Goal: Task Accomplishment & Management: Manage account settings

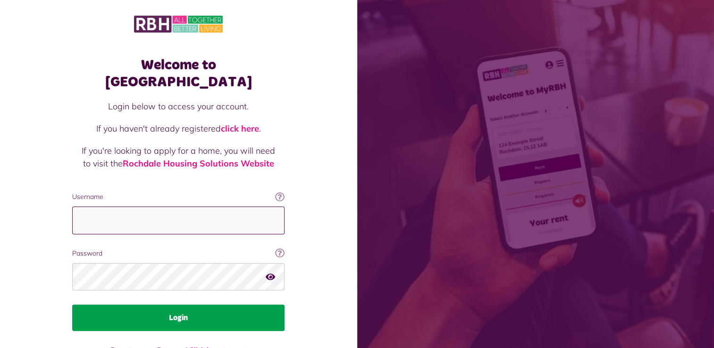
type input "**********"
click at [182, 305] on button "Login" at bounding box center [178, 318] width 212 height 26
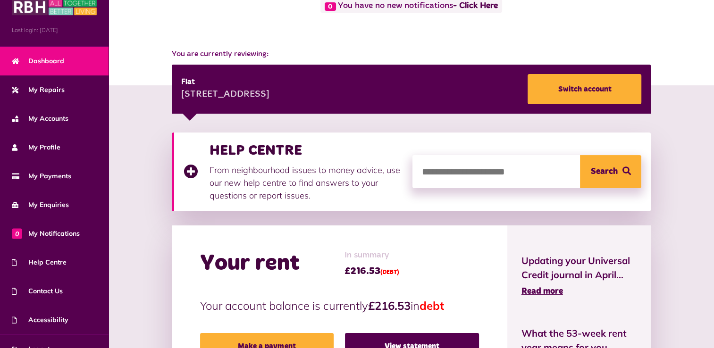
scroll to position [33, 0]
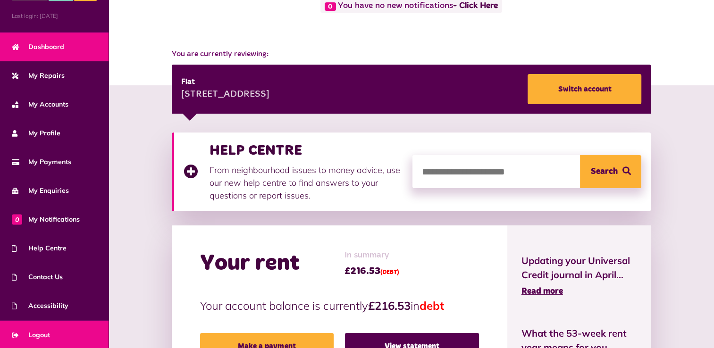
click at [40, 332] on span "Logout" at bounding box center [31, 335] width 38 height 10
